Goal: Information Seeking & Learning: Check status

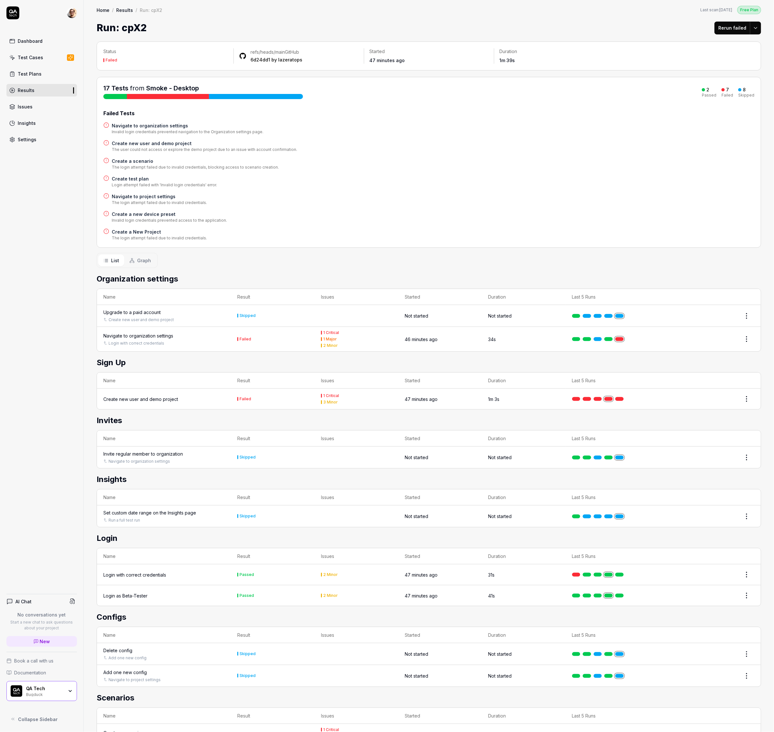
scroll to position [1, 0]
click at [161, 337] on div "Navigate to organization settings" at bounding box center [138, 335] width 70 height 7
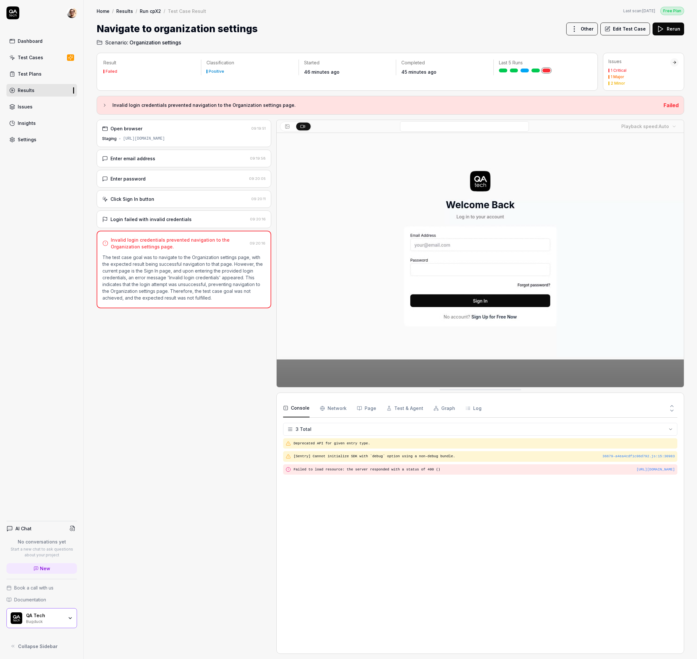
click at [171, 215] on div "Login failed with invalid credentials [SECURITY_DATA]" at bounding box center [184, 220] width 174 height 18
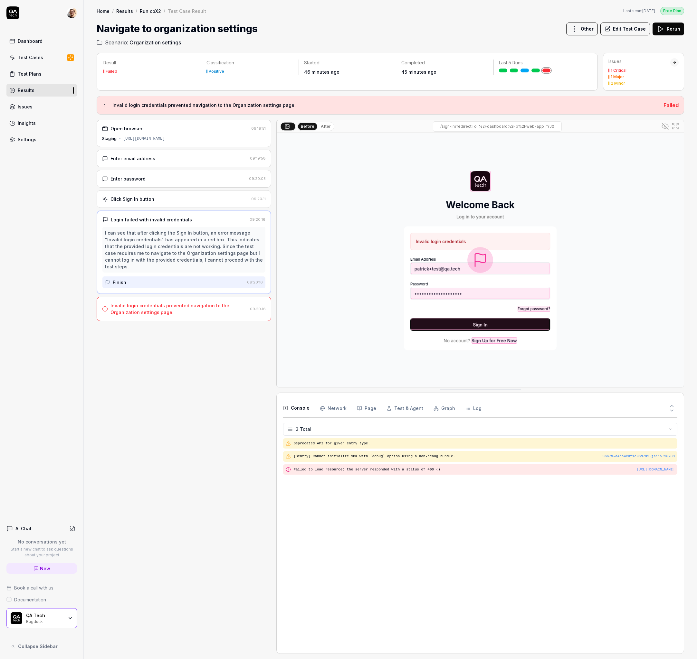
click at [332, 410] on Requests "Network" at bounding box center [333, 409] width 27 height 18
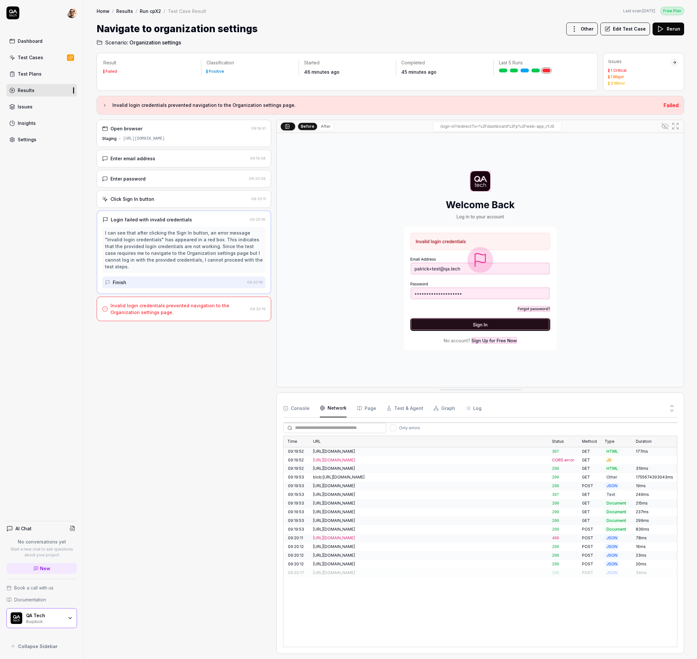
click at [344, 536] on div "https://veqasdtogzjltjoeedzi.supabase.co/auth/v1/token?grant_type=password" at bounding box center [428, 538] width 231 height 6
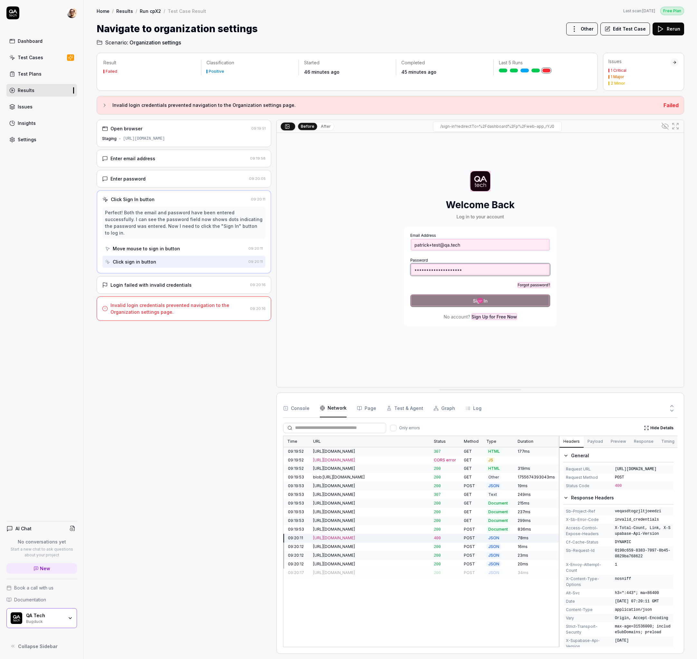
click at [191, 372] on div "Open browser 09:19:51 Staging https://app.bugduck.tech/dashboard/p/web-app_rYJ0…" at bounding box center [184, 387] width 174 height 534
click at [216, 307] on div "Invalid login credentials prevented navigation to the Organization settings pag…" at bounding box center [178, 309] width 137 height 14
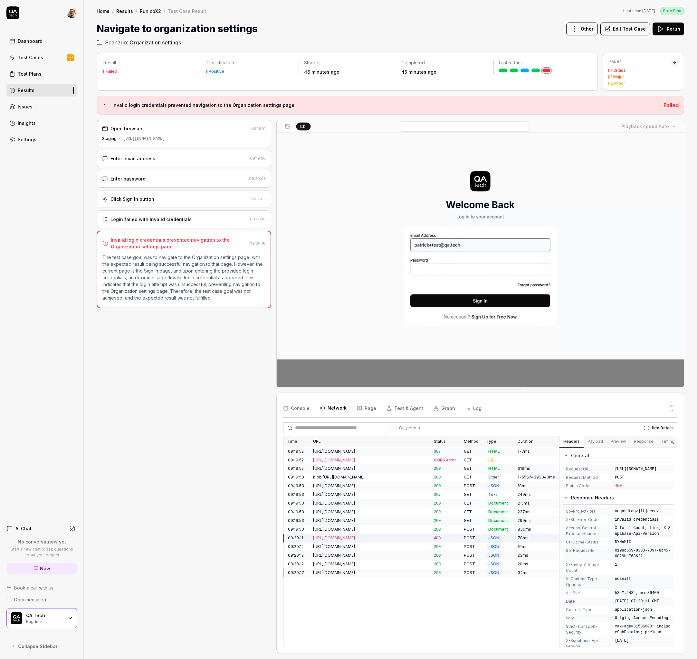
click at [423, 535] on div "https://veqasdtogzjltjoeedzi.supabase.co/auth/v1/token?grant_type=password" at bounding box center [369, 538] width 113 height 6
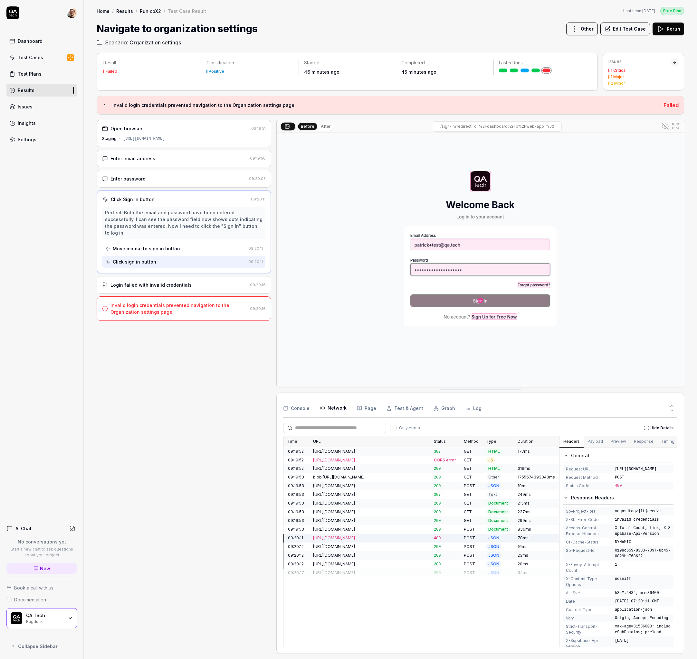
click at [631, 442] on button "Response" at bounding box center [643, 442] width 27 height 12
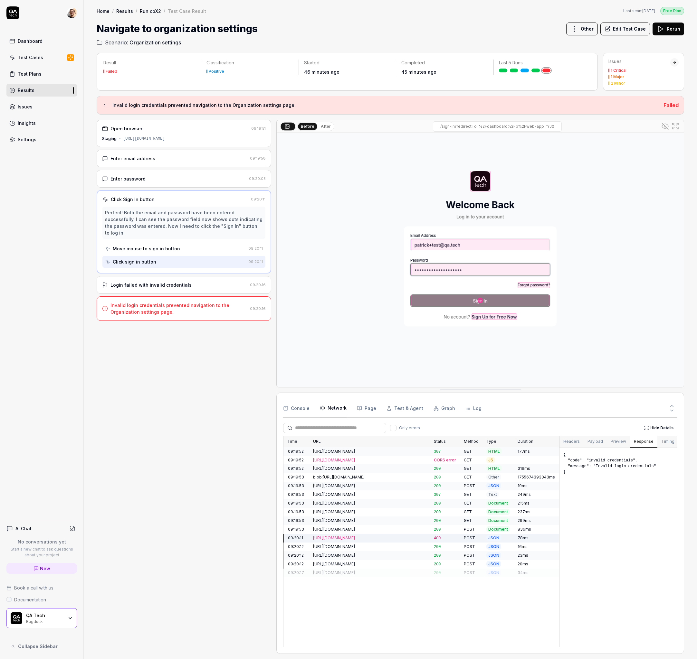
click at [94, 54] on div "Result Failed Classification Positive Started 46 minutes ago Completed 45 minut…" at bounding box center [390, 352] width 613 height 613
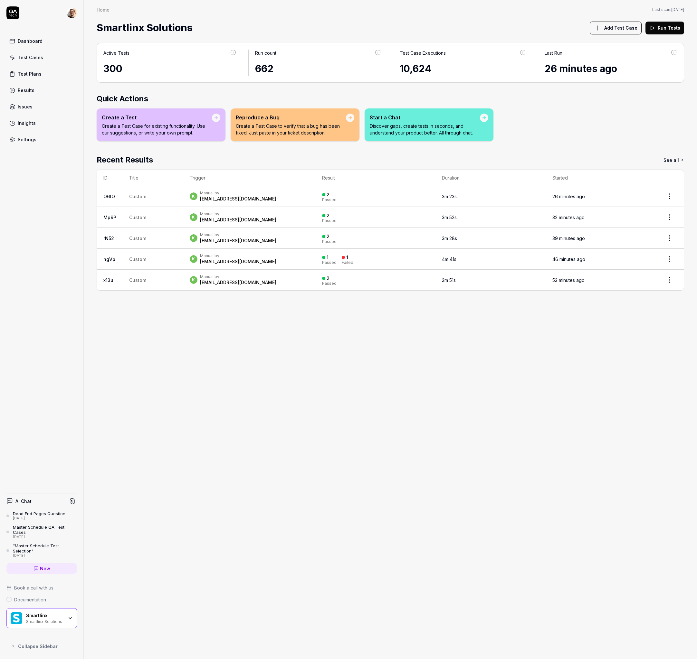
click at [408, 210] on td "2 Passed" at bounding box center [375, 217] width 120 height 21
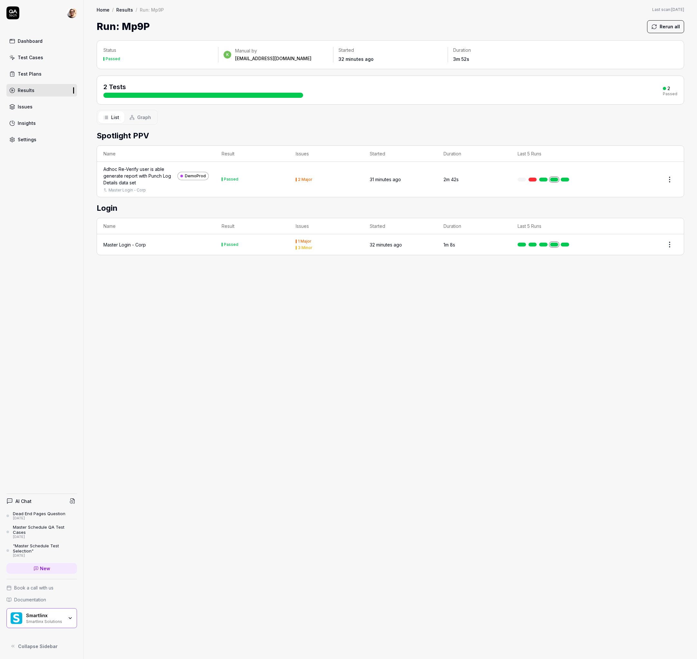
click at [158, 173] on div "Adhoc Re-Verify user is able generate report with Punch Log Details data set" at bounding box center [138, 176] width 71 height 20
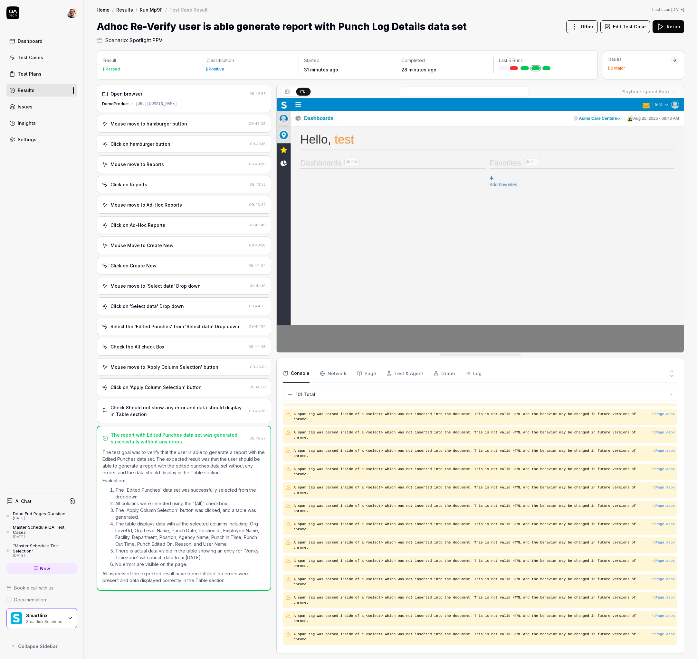
scroll to position [1538, 0]
